Goal: Task Accomplishment & Management: Manage account settings

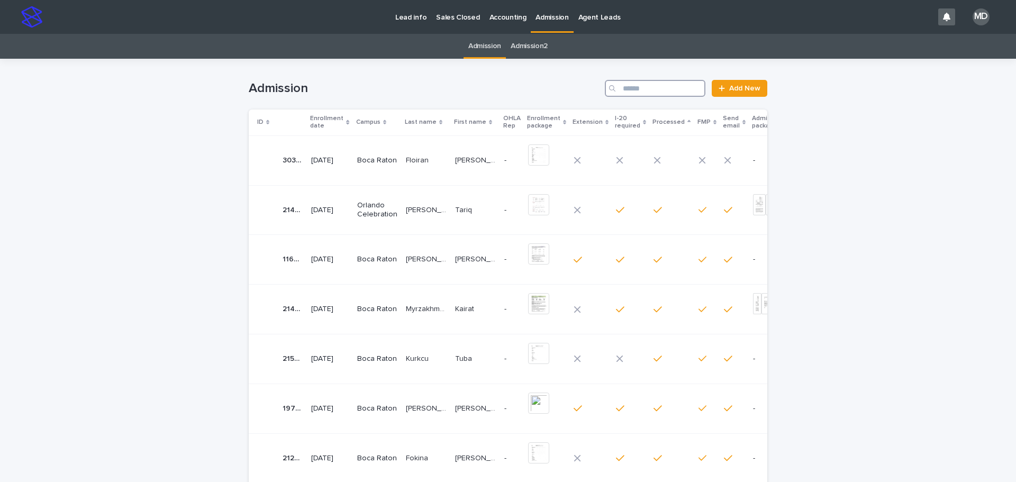
click at [622, 85] on input "Search" at bounding box center [655, 88] width 101 height 17
paste input "**********"
type input "**********"
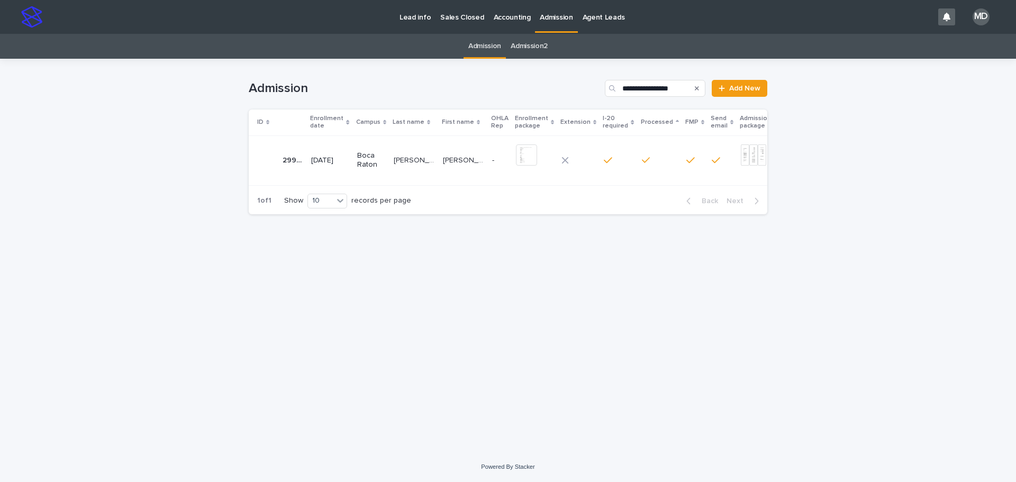
drag, startPoint x: 423, startPoint y: 239, endPoint x: 448, endPoint y: 212, distance: 36.3
click at [423, 239] on div "**********" at bounding box center [507, 242] width 529 height 367
click at [695, 88] on div "Search" at bounding box center [696, 88] width 17 height 17
click at [697, 85] on icon "Search" at bounding box center [697, 88] width 4 height 6
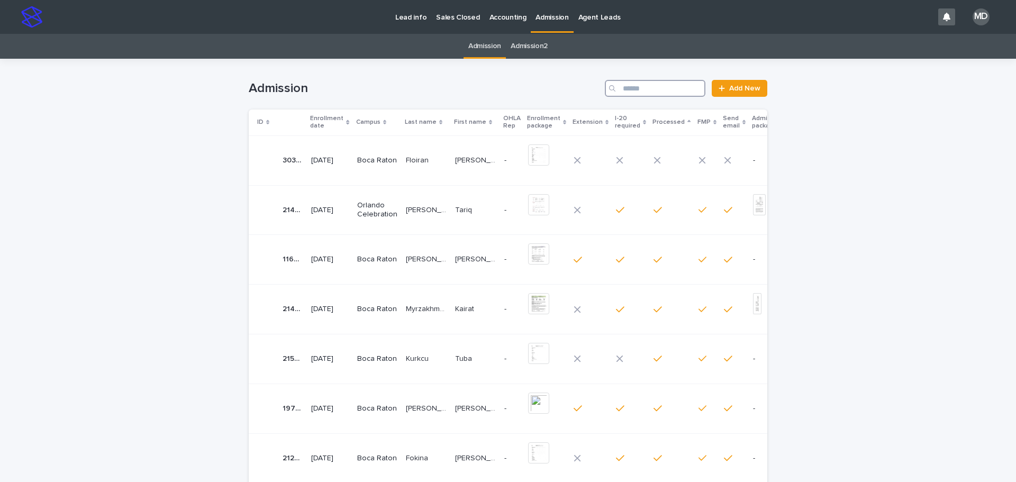
click at [657, 88] on input "Search" at bounding box center [655, 88] width 101 height 17
type input "*"
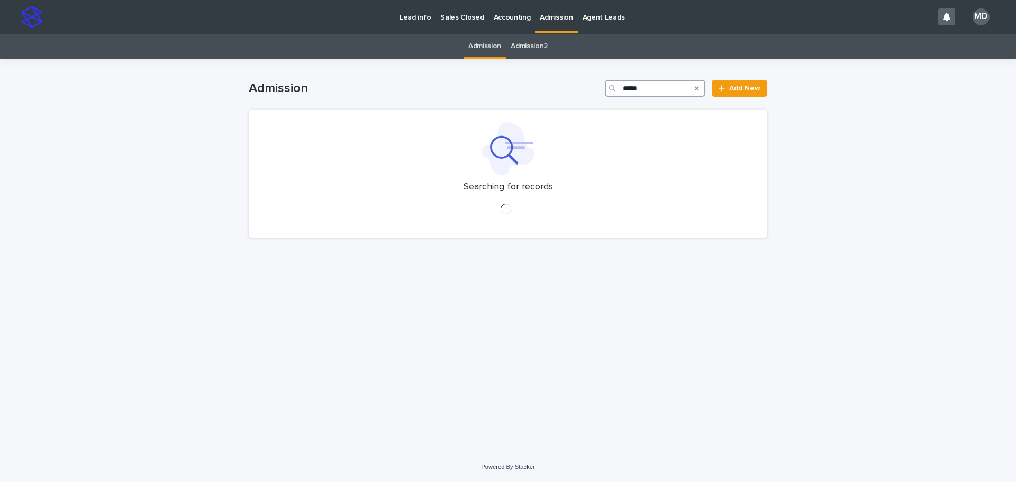
type input "*****"
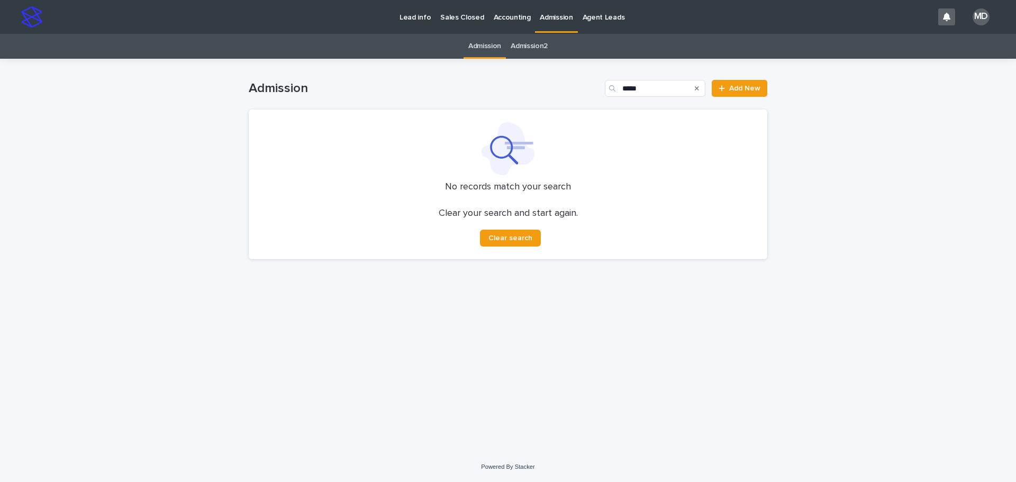
click at [460, 83] on h1 "Admission" at bounding box center [425, 88] width 352 height 15
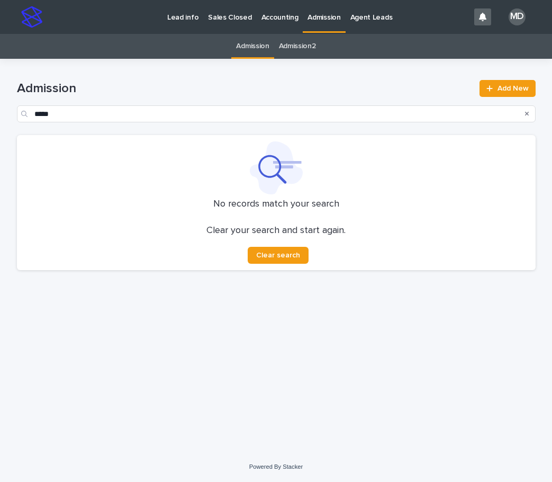
click at [311, 19] on p "Admission" at bounding box center [323, 11] width 33 height 22
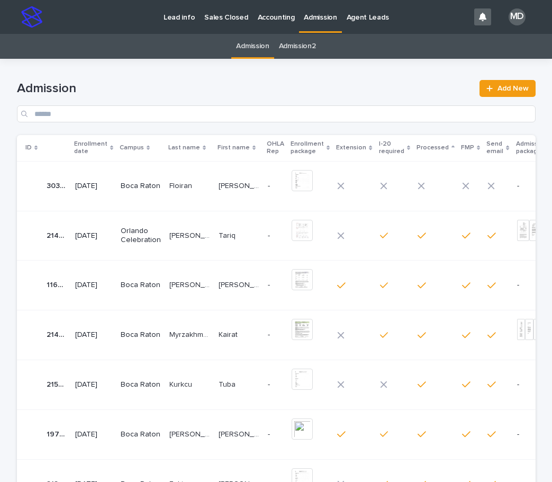
click at [229, 180] on p "[PERSON_NAME]" at bounding box center [240, 184] width 43 height 11
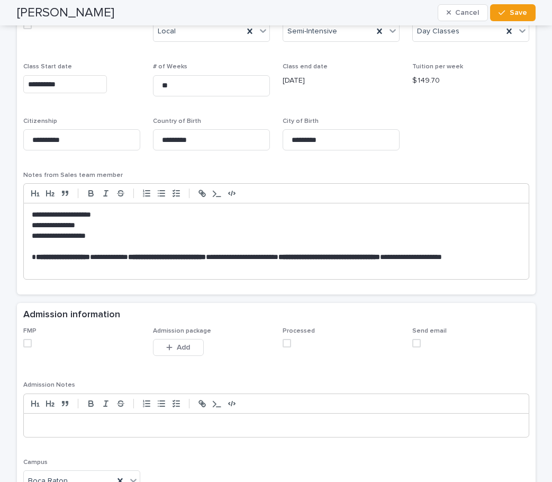
scroll to position [688, 0]
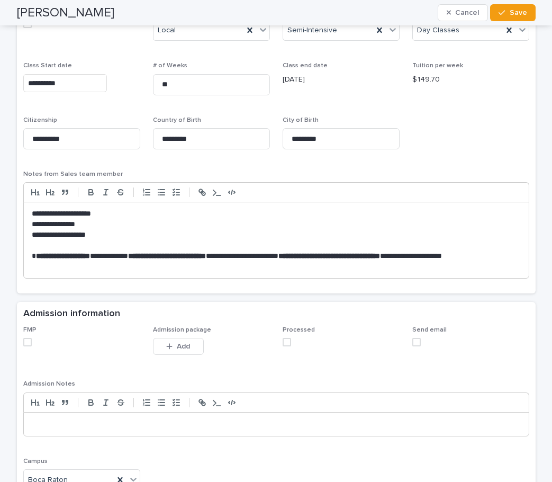
click at [23, 341] on span at bounding box center [27, 342] width 8 height 8
click at [283, 342] on span at bounding box center [287, 342] width 8 height 8
click at [510, 13] on span "Save" at bounding box center [518, 12] width 17 height 7
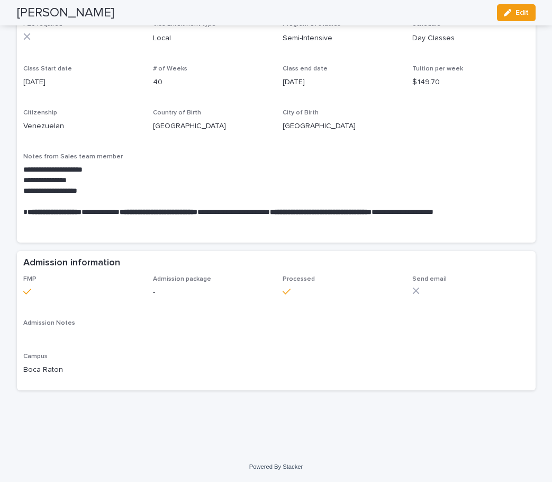
scroll to position [587, 0]
click at [515, 13] on span "Edit" at bounding box center [521, 12] width 13 height 7
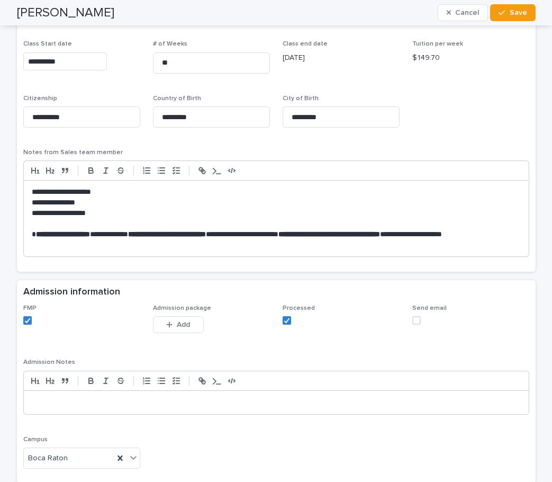
scroll to position [746, 0]
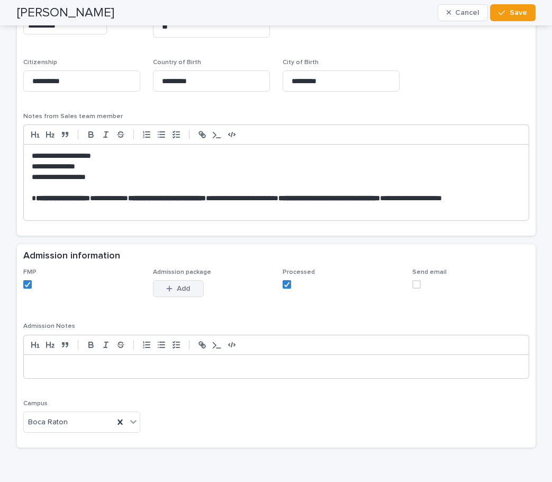
click at [158, 290] on button "Add" at bounding box center [178, 288] width 51 height 17
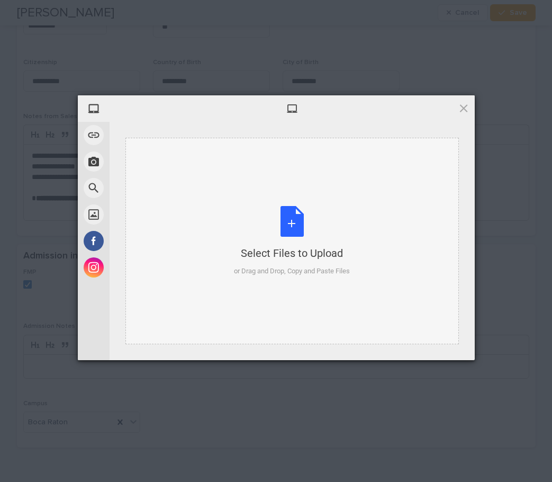
click at [299, 212] on div "Select Files to Upload or Drag and Drop, Copy and Paste Files" at bounding box center [292, 241] width 116 height 70
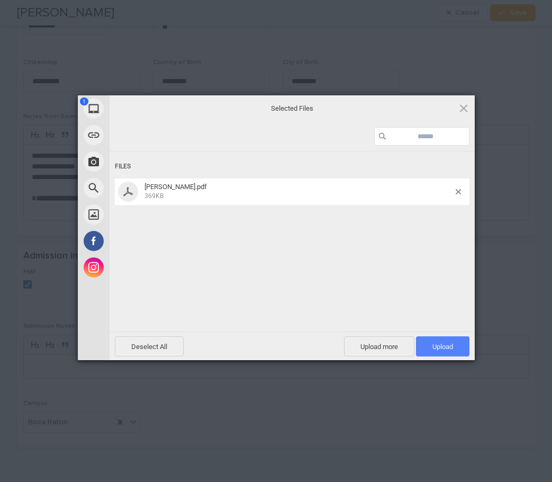
click at [441, 346] on span "Upload 1" at bounding box center [442, 346] width 21 height 8
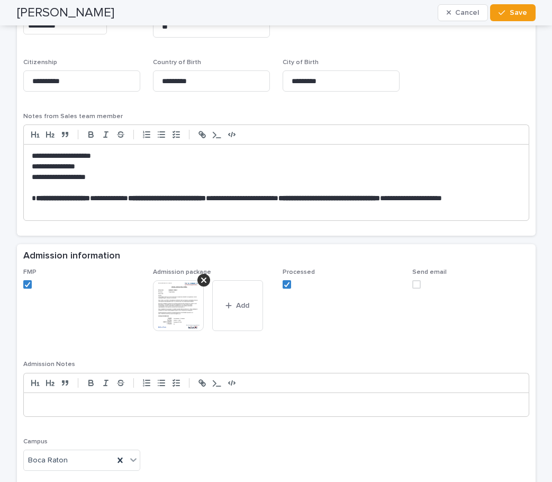
click at [511, 2] on div "[PERSON_NAME] Cancel Save" at bounding box center [276, 12] width 519 height 25
click at [510, 13] on span "Save" at bounding box center [518, 12] width 17 height 7
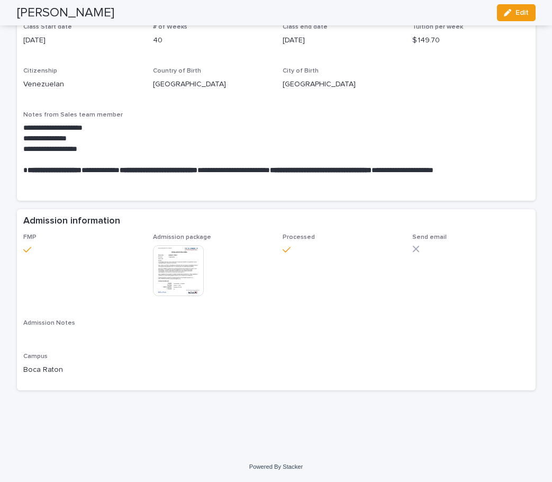
scroll to position [629, 0]
click at [505, 5] on button "Edit" at bounding box center [516, 12] width 39 height 17
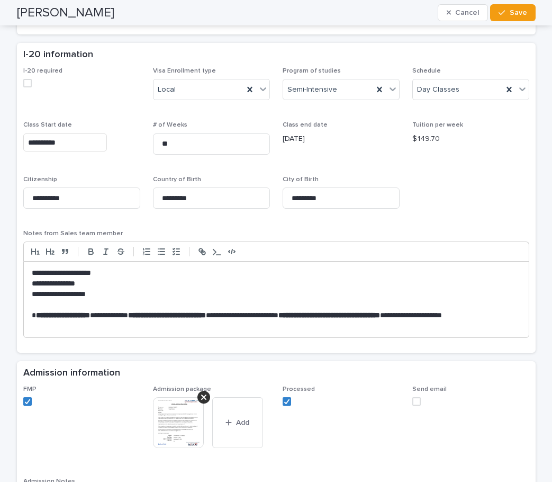
click at [418, 400] on label at bounding box center [470, 401] width 117 height 8
click at [516, 17] on button "Save" at bounding box center [512, 12] width 45 height 17
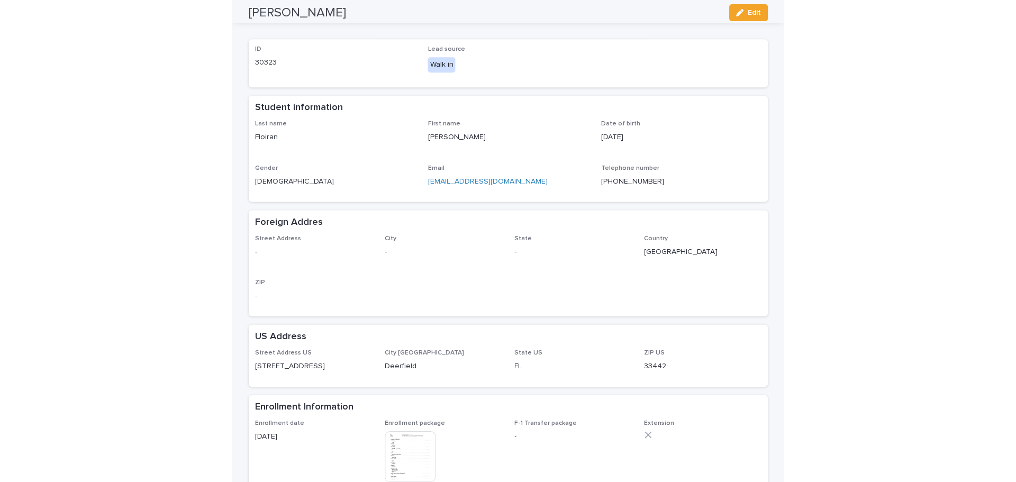
scroll to position [0, 0]
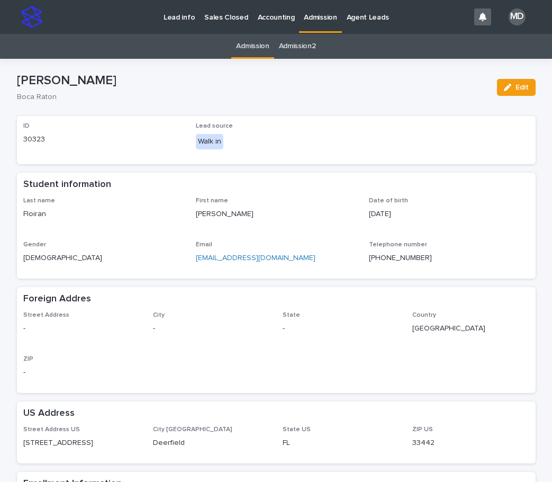
click at [309, 12] on p "Admission" at bounding box center [320, 11] width 33 height 22
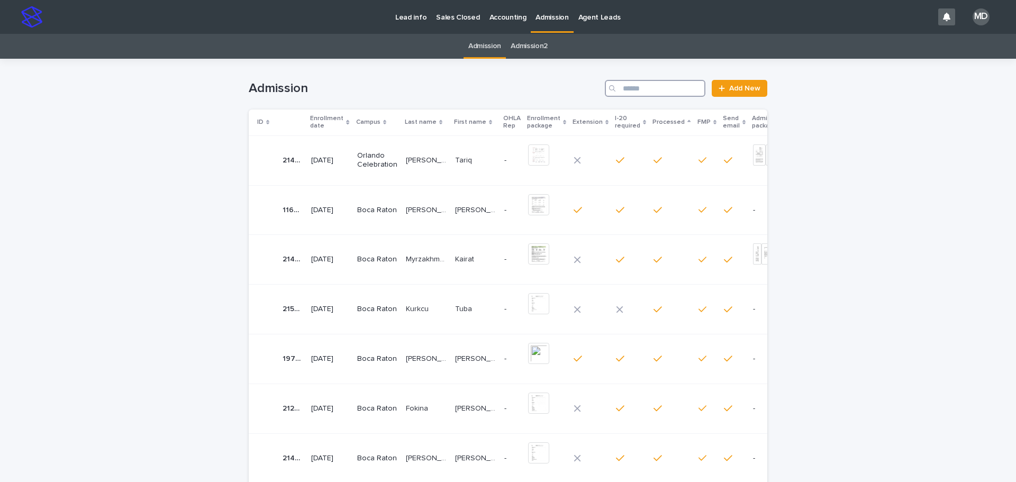
click at [637, 90] on input "Search" at bounding box center [655, 88] width 101 height 17
paste input "**********"
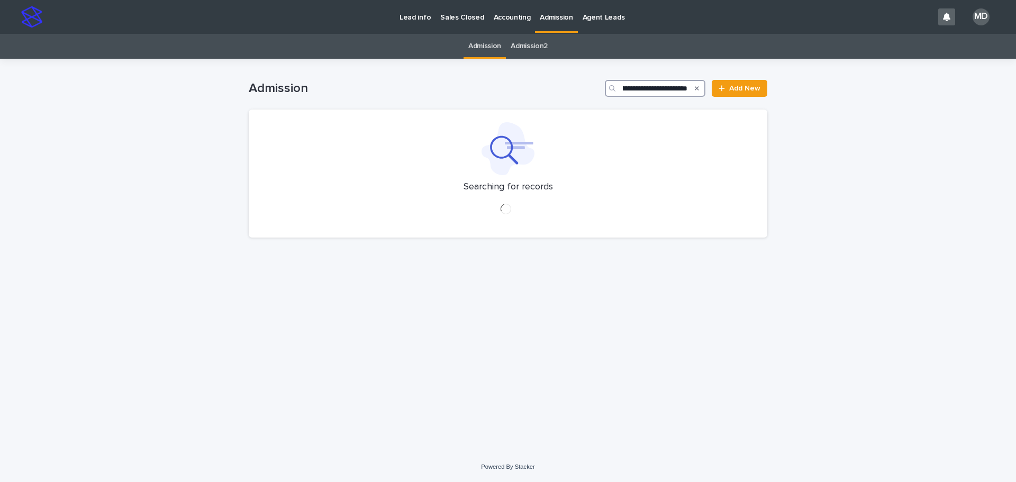
type input "**********"
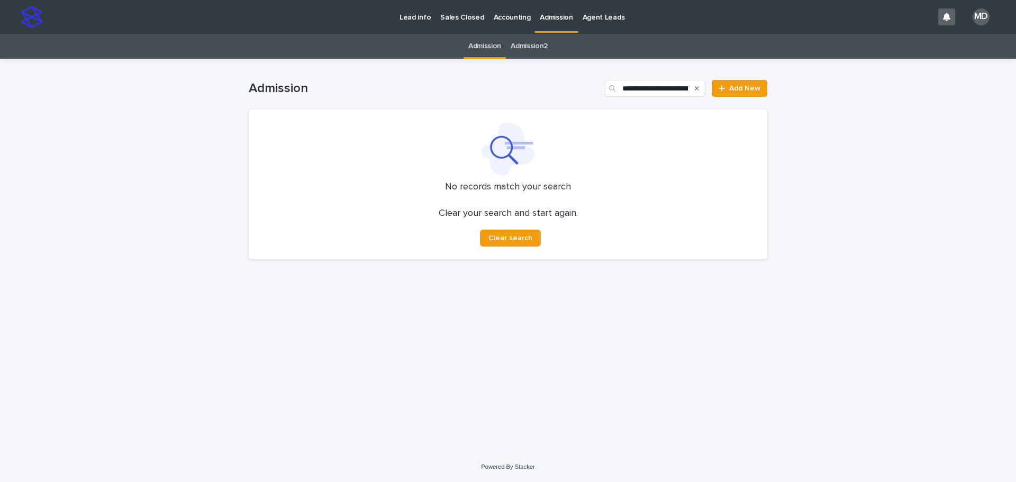
drag, startPoint x: 434, startPoint y: 359, endPoint x: 413, endPoint y: 332, distance: 34.3
click at [434, 359] on div "**********" at bounding box center [507, 242] width 529 height 367
click at [636, 91] on input "**********" at bounding box center [655, 88] width 101 height 17
click at [699, 86] on icon "Search" at bounding box center [697, 88] width 4 height 6
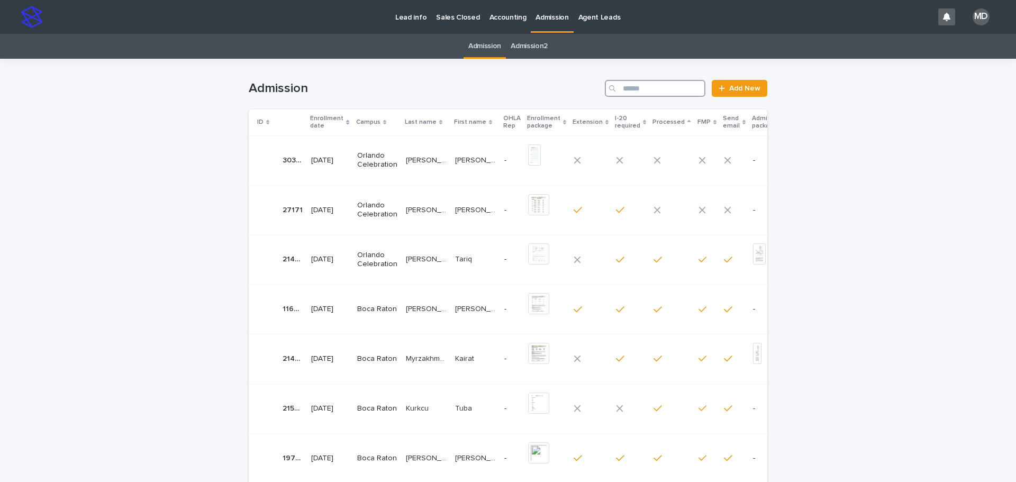
click at [664, 87] on input "Search" at bounding box center [655, 88] width 101 height 17
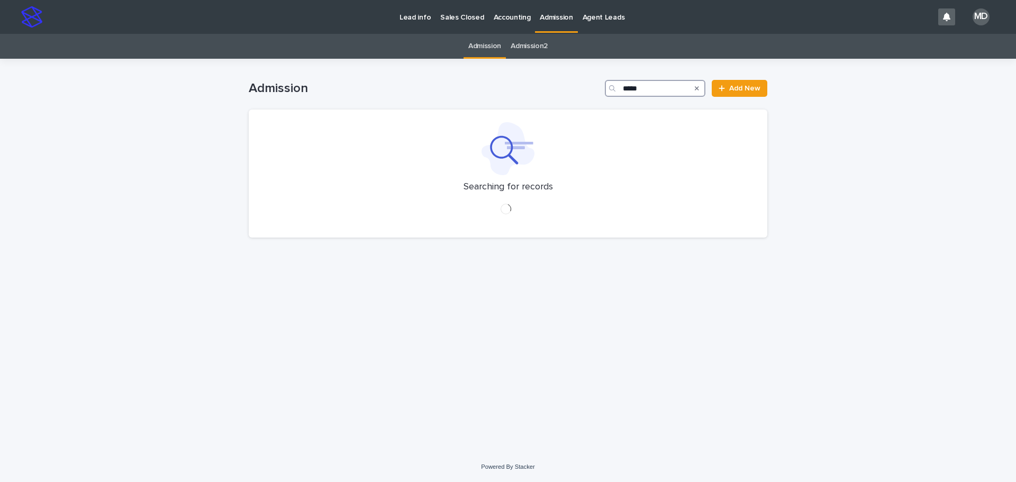
type input "*****"
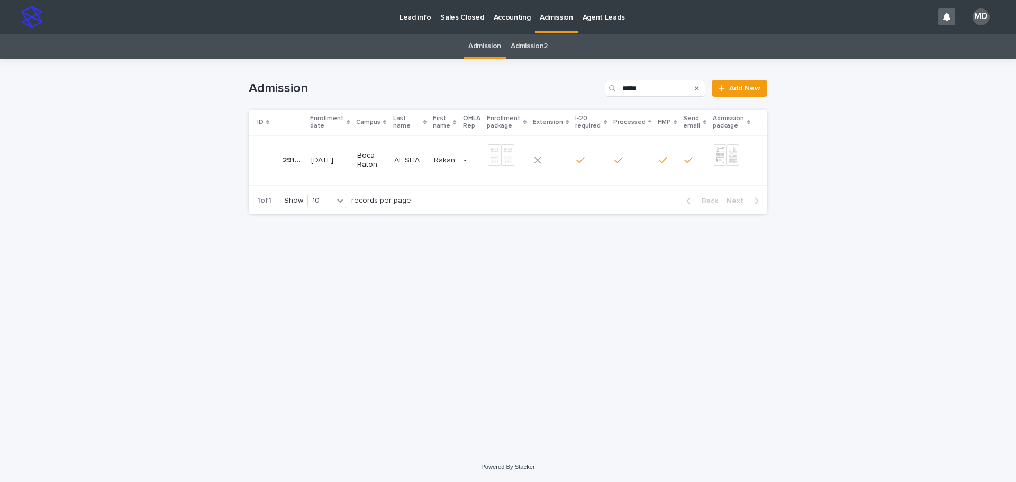
click at [426, 155] on p "AL SHAIBAN" at bounding box center [410, 159] width 33 height 11
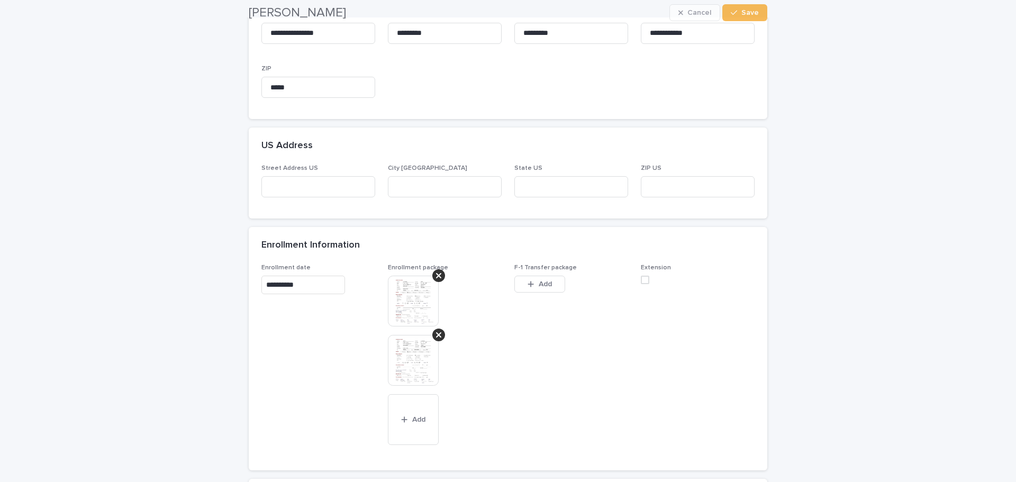
scroll to position [476, 0]
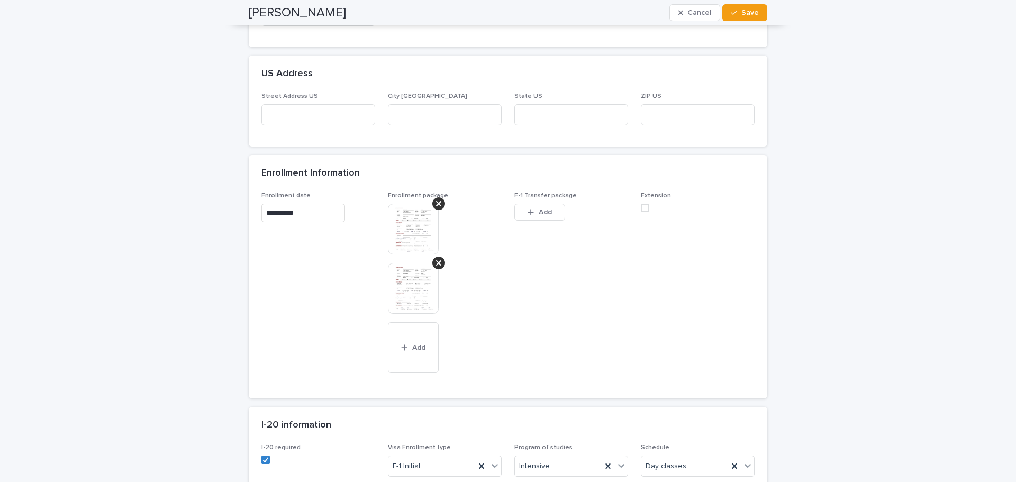
click at [403, 231] on img at bounding box center [413, 229] width 51 height 51
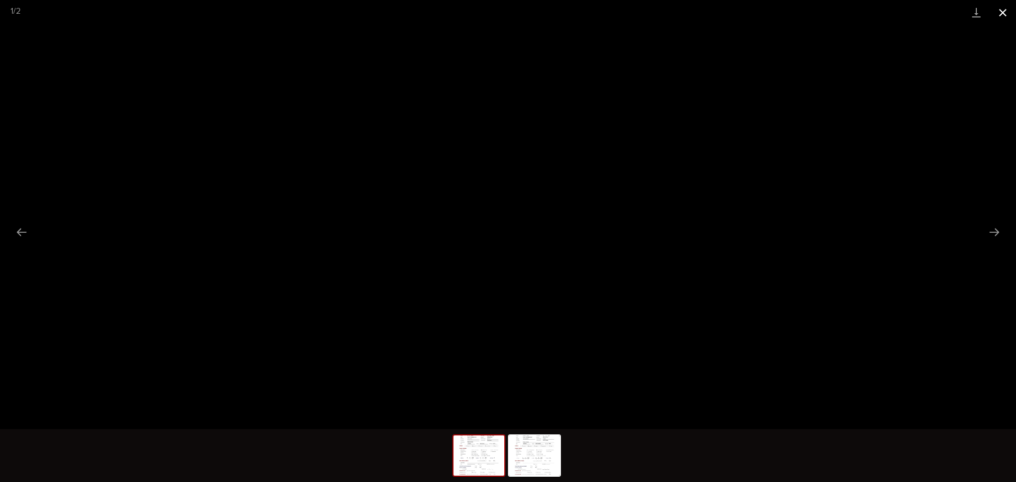
click at [998, 12] on button "Close gallery" at bounding box center [1003, 12] width 26 height 25
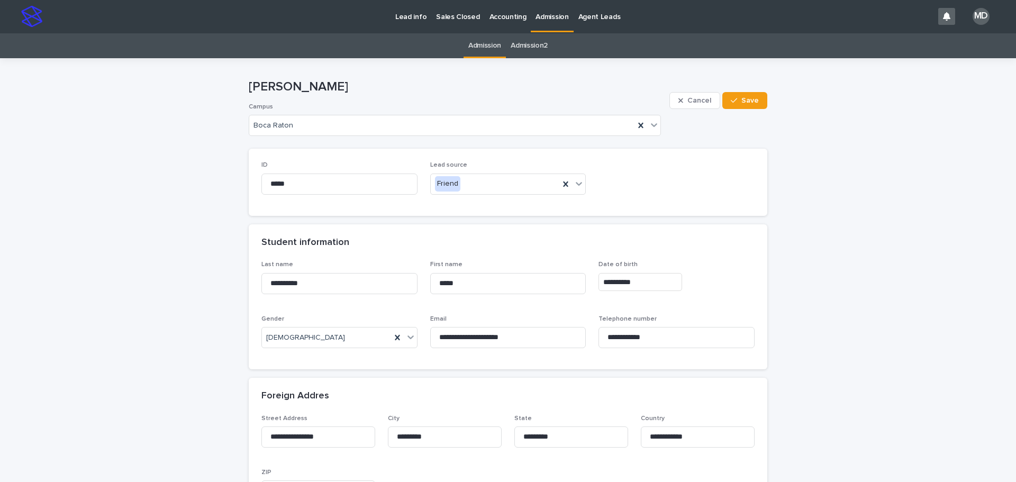
scroll to position [0, 0]
click at [495, 243] on div "Student information" at bounding box center [505, 244] width 489 height 12
drag, startPoint x: 647, startPoint y: 117, endPoint x: 670, endPoint y: 81, distance: 42.4
click at [648, 117] on div at bounding box center [654, 125] width 13 height 19
